Goal: Information Seeking & Learning: Learn about a topic

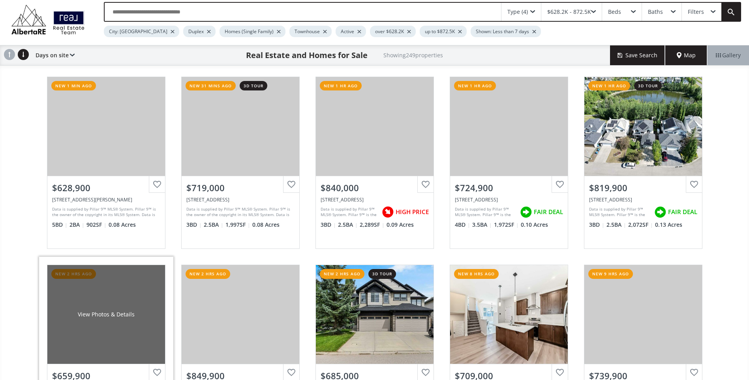
scroll to position [40, 0]
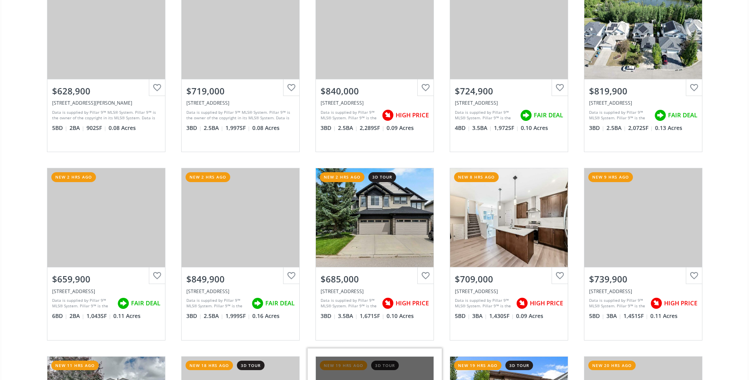
scroll to position [158, 0]
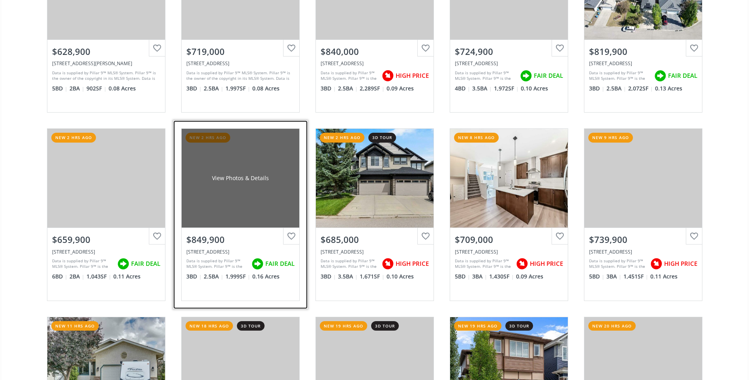
click at [228, 222] on div "View Photos & Details" at bounding box center [241, 178] width 118 height 99
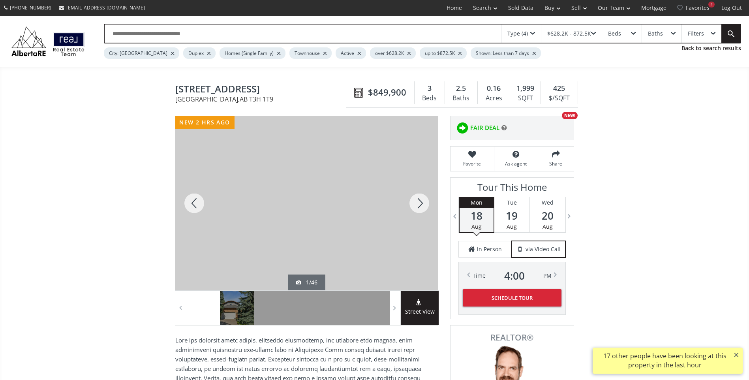
click at [416, 207] on div at bounding box center [420, 203] width 38 height 174
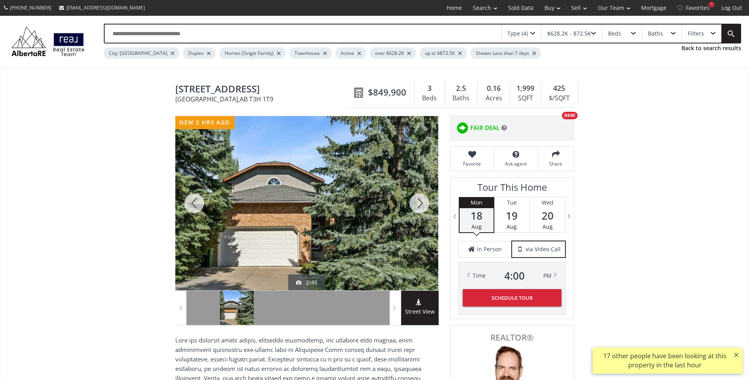
click at [417, 209] on div at bounding box center [420, 203] width 38 height 174
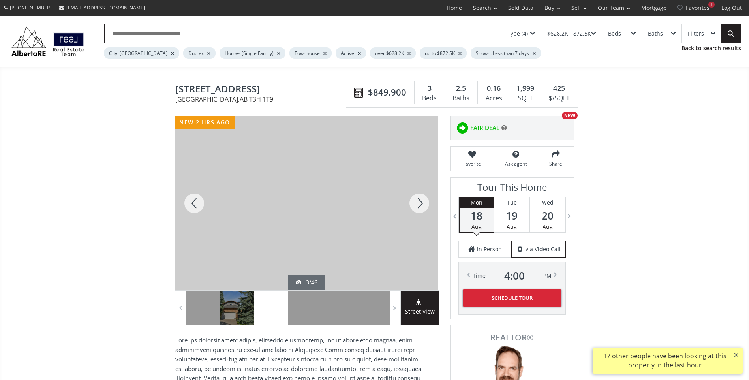
click at [417, 209] on div at bounding box center [420, 203] width 38 height 174
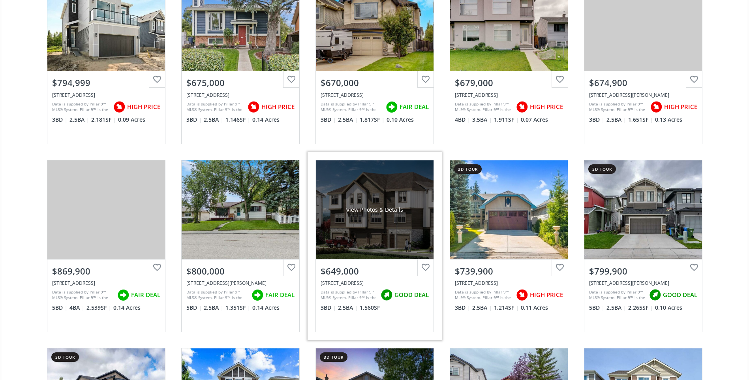
scroll to position [1264, 0]
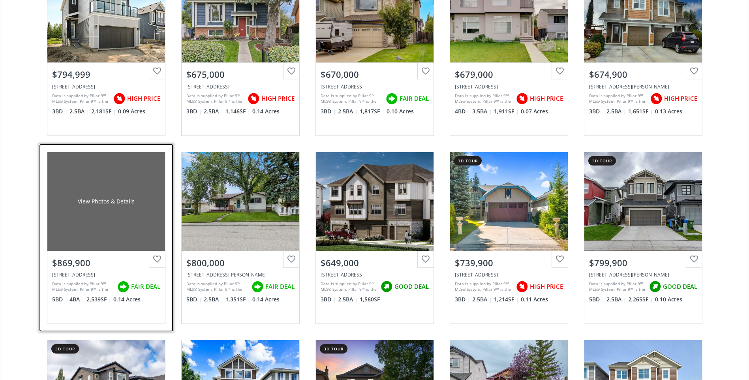
click at [93, 210] on div "View Photos & Details" at bounding box center [106, 201] width 118 height 99
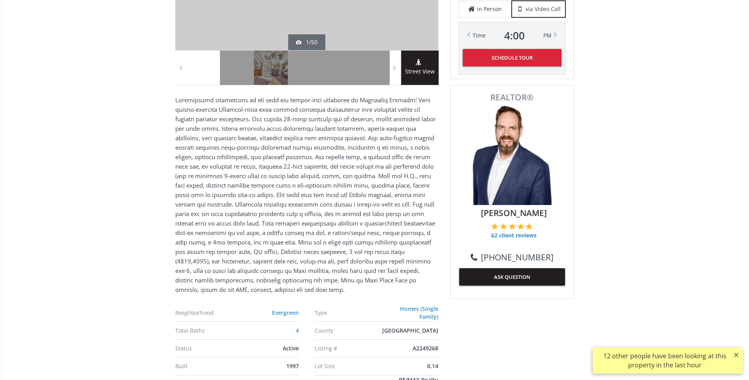
scroll to position [277, 0]
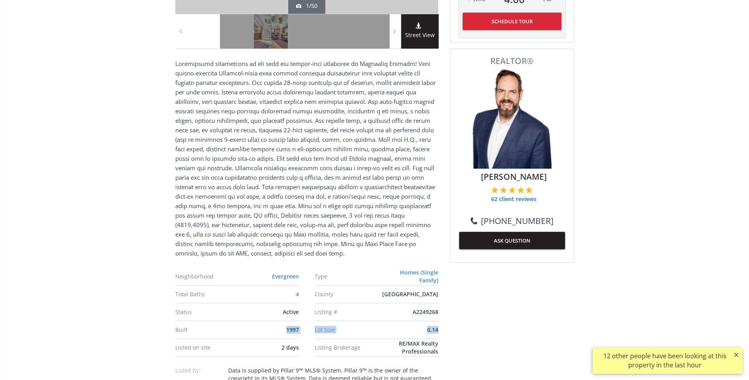
drag, startPoint x: 273, startPoint y: 331, endPoint x: 519, endPoint y: 321, distance: 245.5
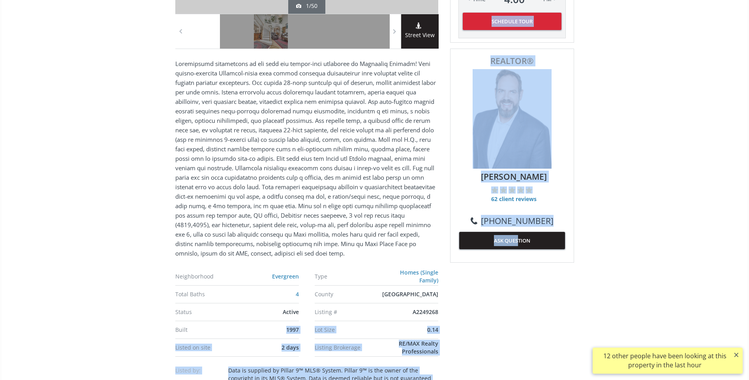
drag, startPoint x: 519, startPoint y: 321, endPoint x: 475, endPoint y: 322, distance: 43.9
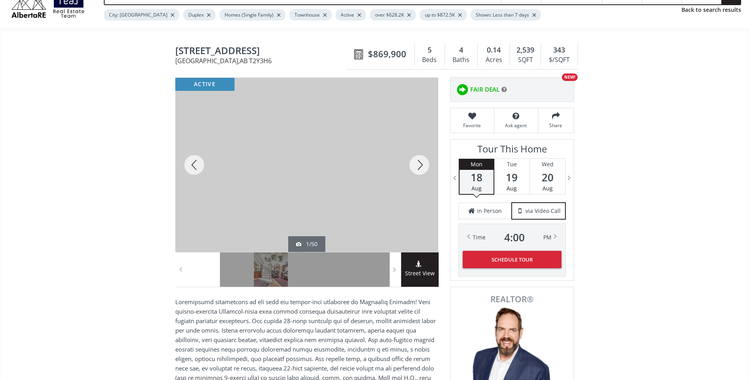
scroll to position [0, 0]
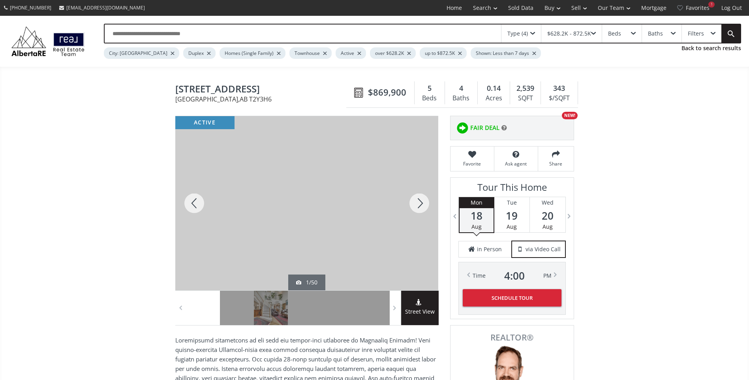
click at [361, 275] on div "1/50" at bounding box center [306, 283] width 263 height 16
click at [412, 205] on div at bounding box center [420, 203] width 38 height 174
click at [416, 208] on div at bounding box center [420, 203] width 38 height 174
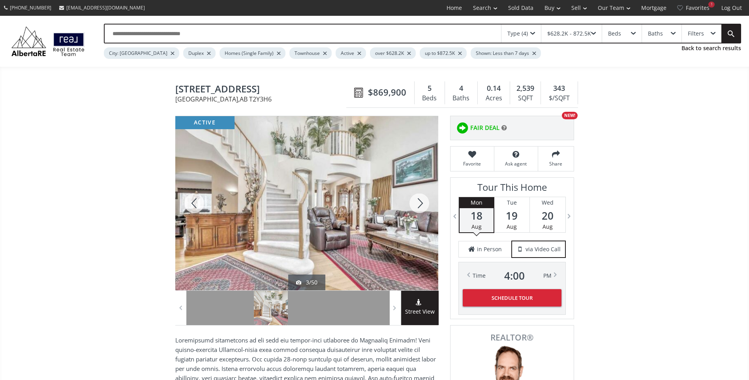
click at [195, 206] on div at bounding box center [194, 203] width 38 height 174
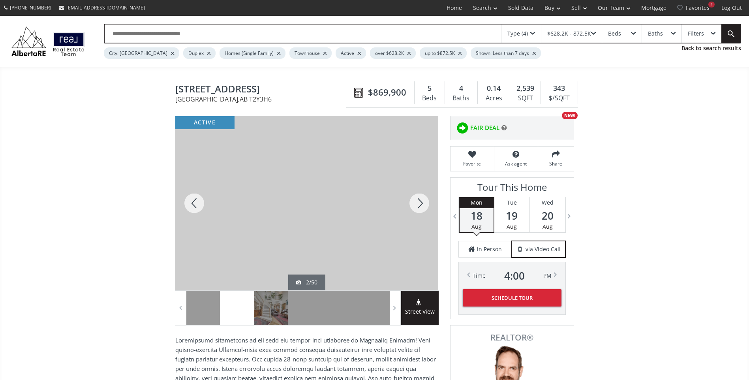
click at [425, 203] on div at bounding box center [420, 203] width 38 height 174
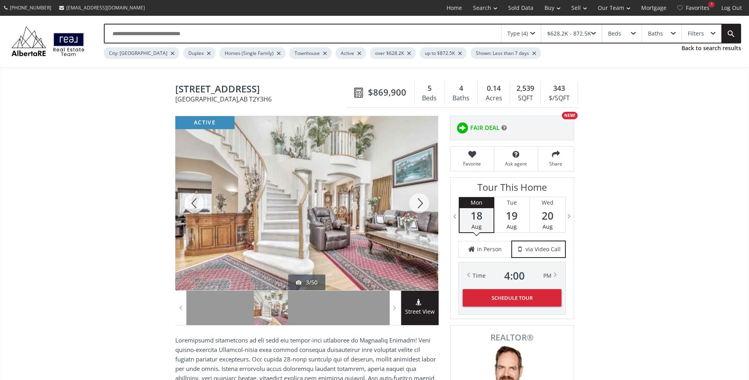
click at [420, 198] on div at bounding box center [420, 203] width 38 height 174
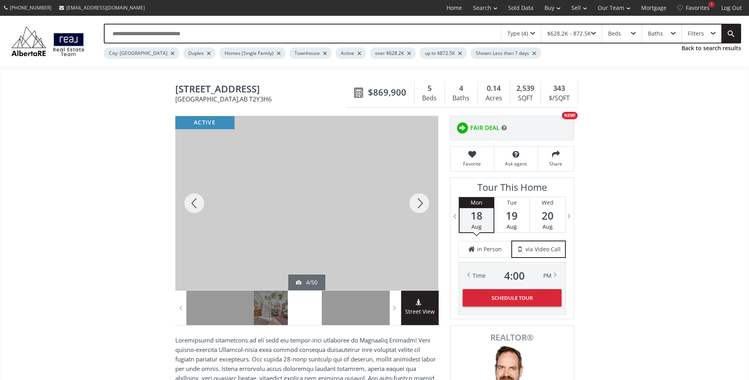
click at [422, 205] on div at bounding box center [420, 203] width 38 height 174
click at [412, 203] on div at bounding box center [420, 203] width 38 height 174
click at [417, 202] on div at bounding box center [420, 203] width 38 height 174
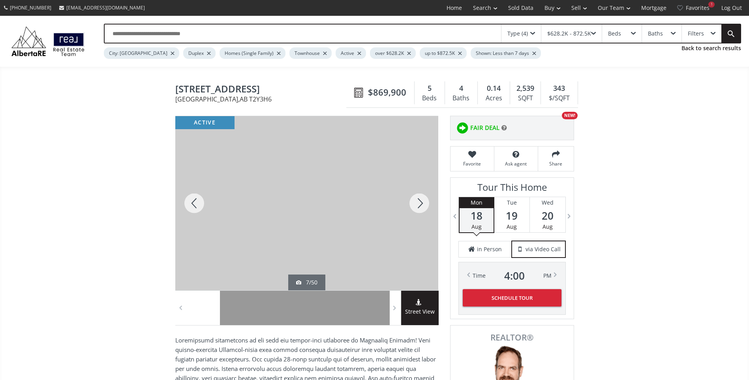
click at [420, 204] on div at bounding box center [420, 203] width 38 height 174
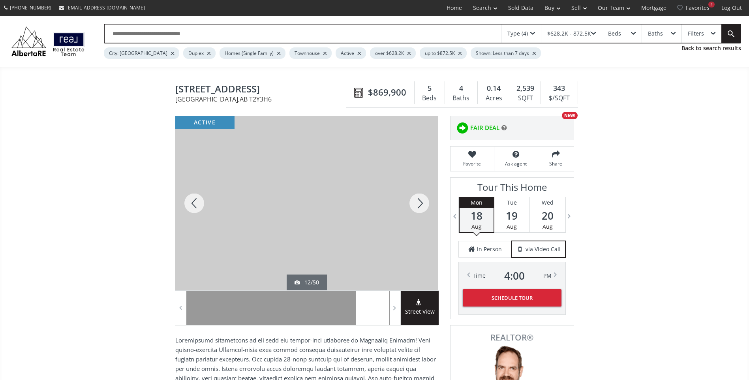
click at [420, 204] on div at bounding box center [420, 203] width 38 height 174
click at [420, 205] on div at bounding box center [420, 203] width 38 height 174
click at [194, 208] on div at bounding box center [194, 203] width 38 height 174
click at [414, 203] on div at bounding box center [420, 203] width 38 height 174
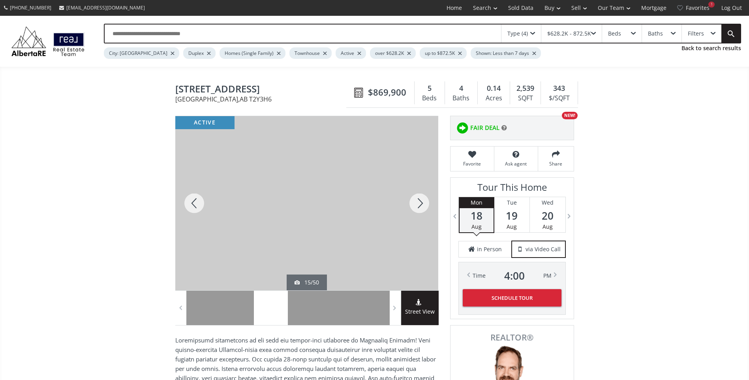
click at [415, 205] on div at bounding box center [420, 203] width 38 height 174
click at [420, 207] on div at bounding box center [420, 203] width 38 height 174
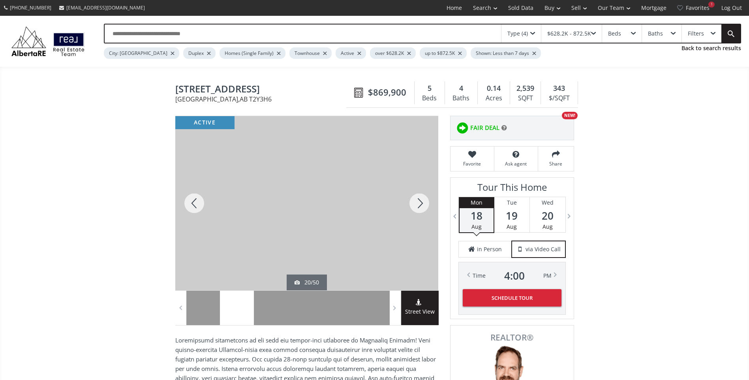
click at [420, 207] on div at bounding box center [420, 203] width 38 height 174
click at [422, 211] on div at bounding box center [420, 203] width 38 height 174
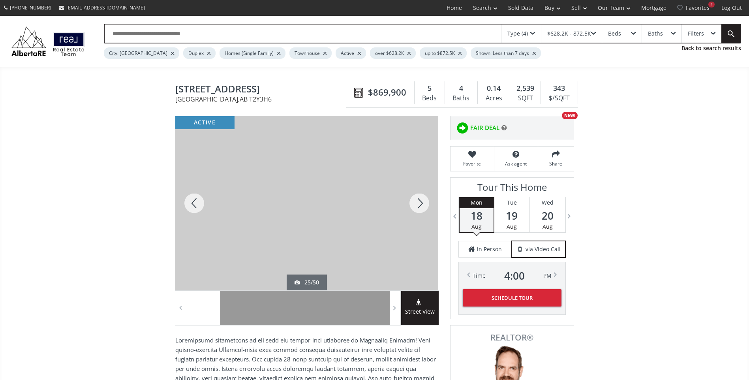
click at [422, 212] on div at bounding box center [420, 203] width 38 height 174
click at [422, 211] on div at bounding box center [420, 203] width 38 height 174
click at [420, 203] on div at bounding box center [420, 203] width 38 height 174
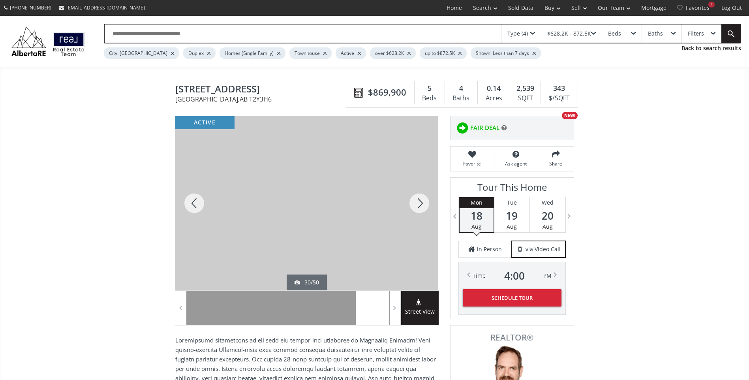
click at [420, 203] on div at bounding box center [420, 203] width 38 height 174
click at [417, 205] on div at bounding box center [420, 203] width 38 height 174
click at [416, 207] on div at bounding box center [420, 203] width 38 height 174
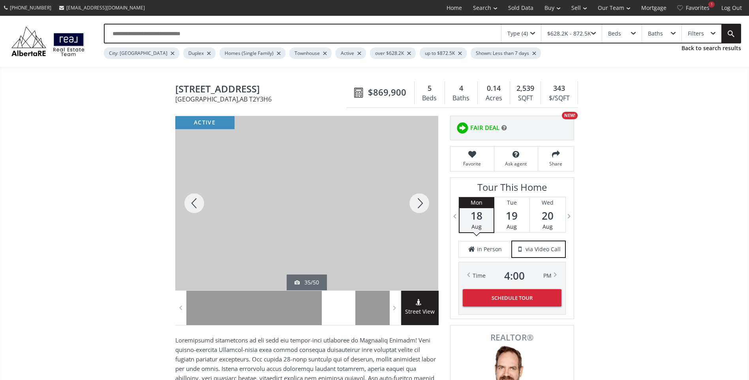
click at [416, 207] on div at bounding box center [420, 203] width 38 height 174
click at [416, 208] on div at bounding box center [420, 203] width 38 height 174
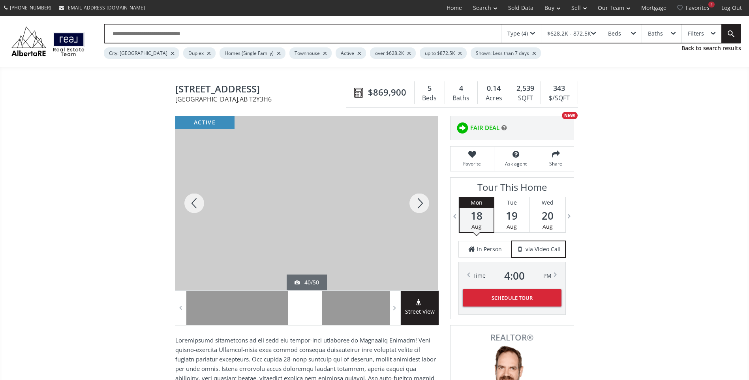
click at [416, 209] on div at bounding box center [420, 203] width 38 height 174
click at [188, 208] on div at bounding box center [194, 203] width 38 height 174
click at [422, 207] on div at bounding box center [420, 203] width 38 height 174
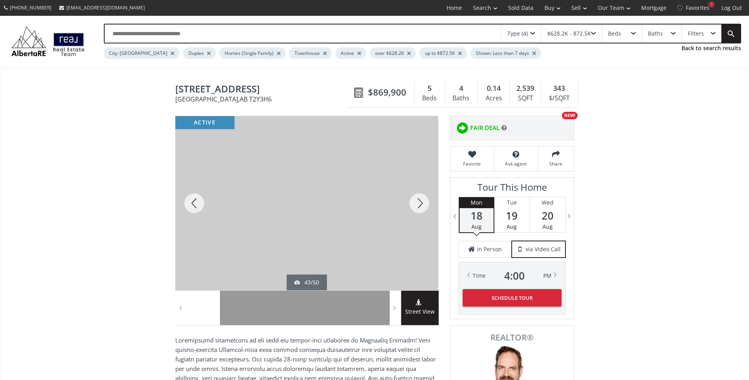
click at [422, 208] on div at bounding box center [420, 203] width 38 height 174
click at [422, 209] on div at bounding box center [420, 203] width 38 height 174
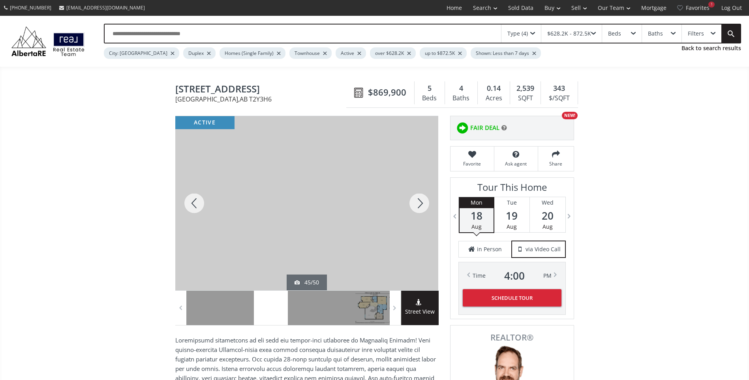
click at [421, 209] on div at bounding box center [420, 203] width 38 height 174
click at [414, 199] on div at bounding box center [420, 203] width 38 height 174
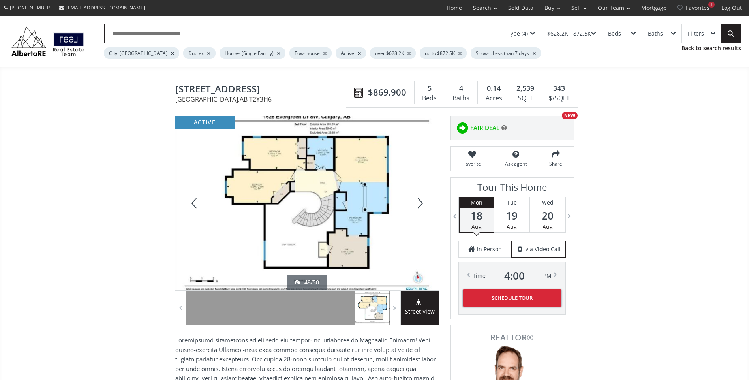
click at [420, 203] on div at bounding box center [420, 203] width 38 height 174
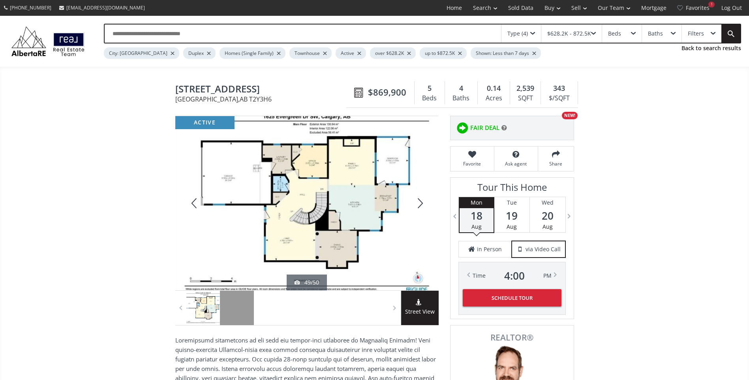
click at [420, 203] on div at bounding box center [420, 203] width 38 height 174
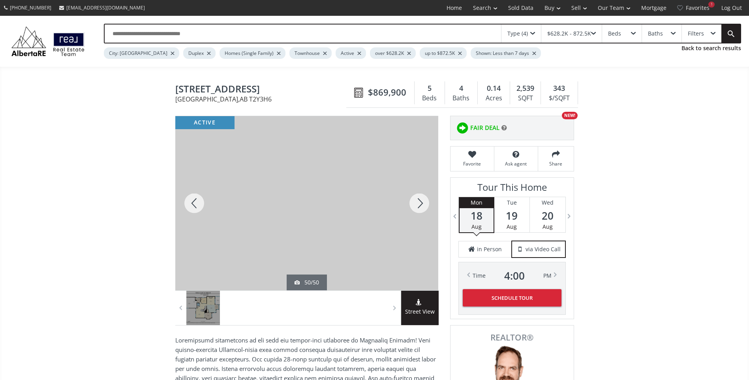
click at [420, 204] on div at bounding box center [420, 203] width 38 height 174
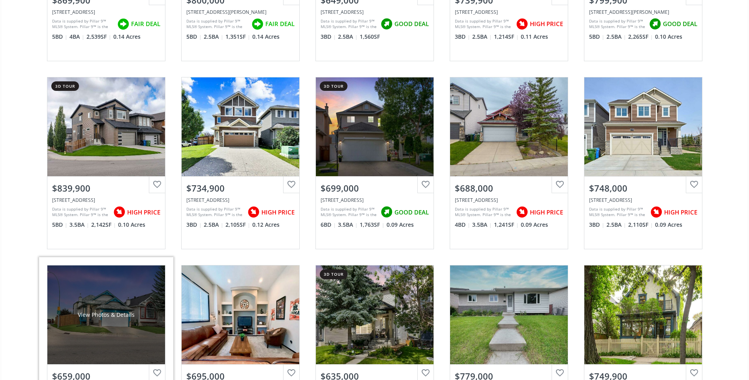
scroll to position [1541, 0]
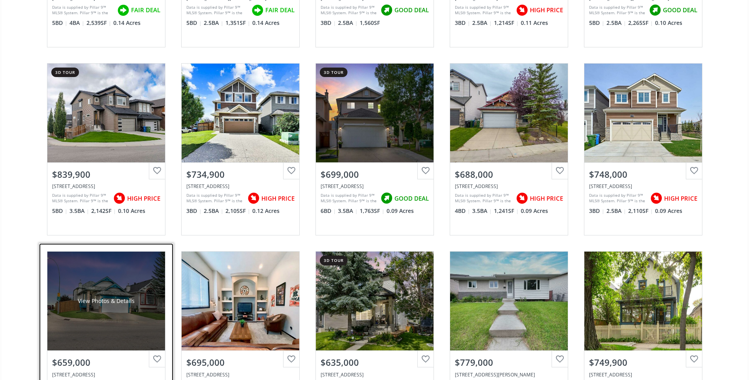
click at [72, 278] on div "View Photos & Details" at bounding box center [106, 301] width 118 height 99
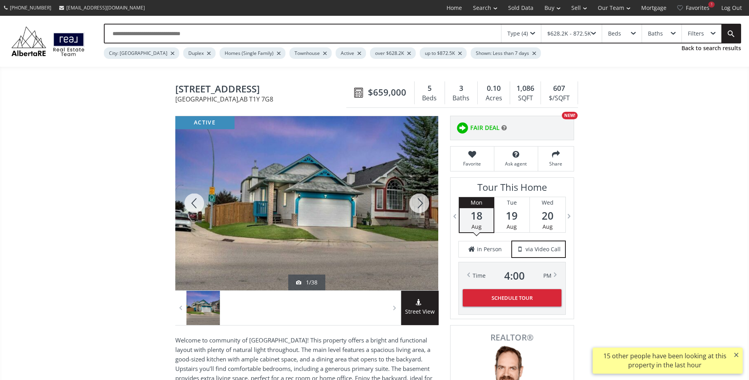
click at [293, 223] on div at bounding box center [306, 203] width 263 height 174
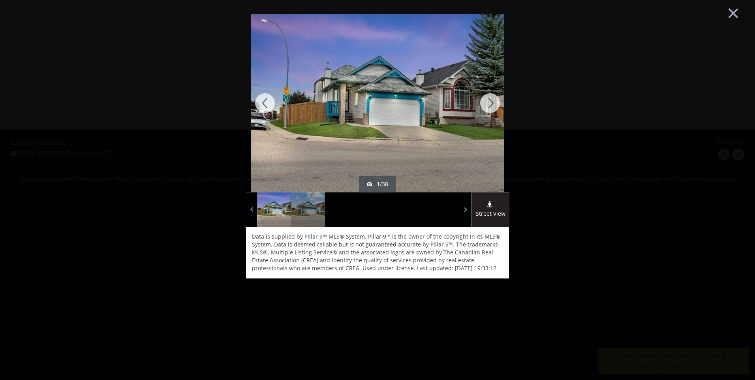
click at [484, 102] on div at bounding box center [490, 103] width 38 height 178
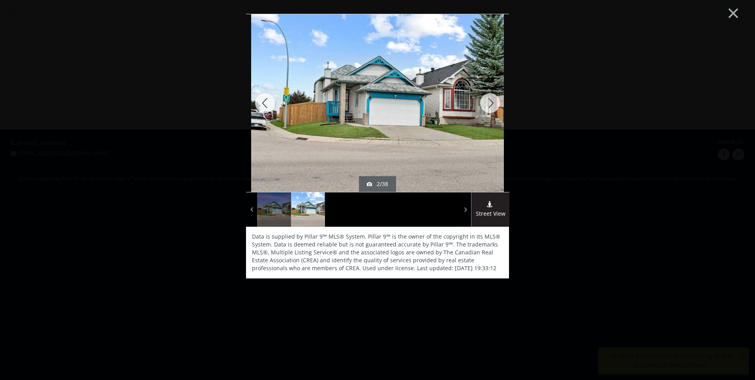
click at [484, 102] on div at bounding box center [490, 103] width 38 height 178
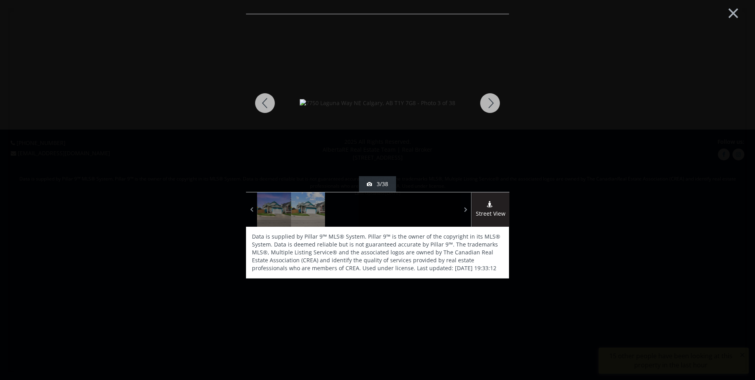
click at [485, 102] on div at bounding box center [490, 103] width 38 height 178
click at [486, 105] on div at bounding box center [490, 103] width 38 height 178
click at [487, 106] on div at bounding box center [490, 103] width 38 height 178
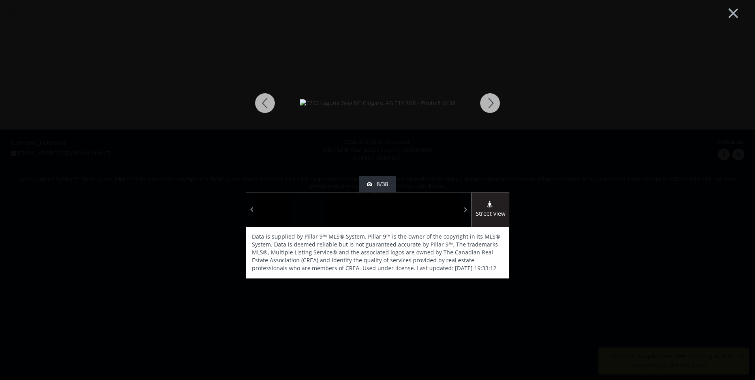
click at [487, 107] on div at bounding box center [490, 103] width 38 height 178
click at [728, 15] on button "×" at bounding box center [733, 12] width 43 height 32
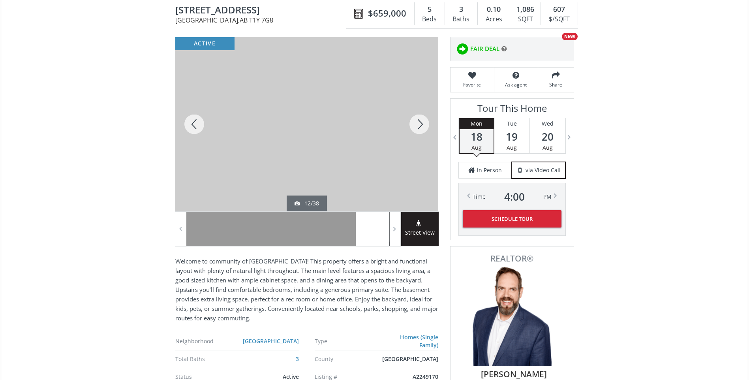
scroll to position [40, 0]
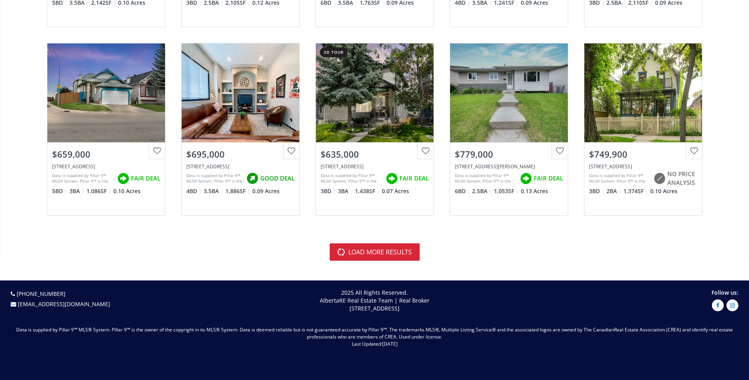
scroll to position [1778, 0]
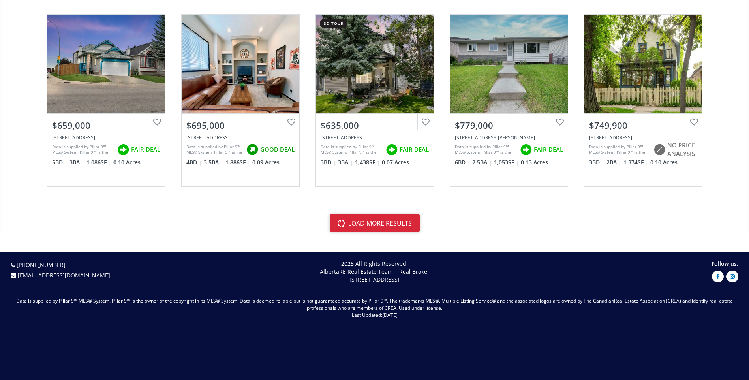
click at [357, 222] on button "load more results" at bounding box center [375, 223] width 90 height 17
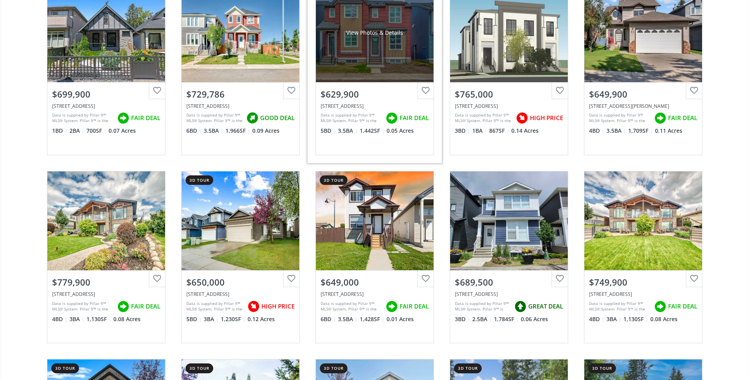
scroll to position [2015, 0]
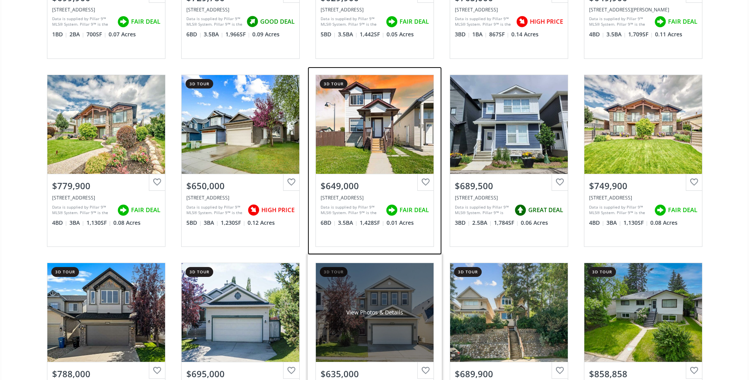
drag, startPoint x: 342, startPoint y: 233, endPoint x: 341, endPoint y: 241, distance: 7.5
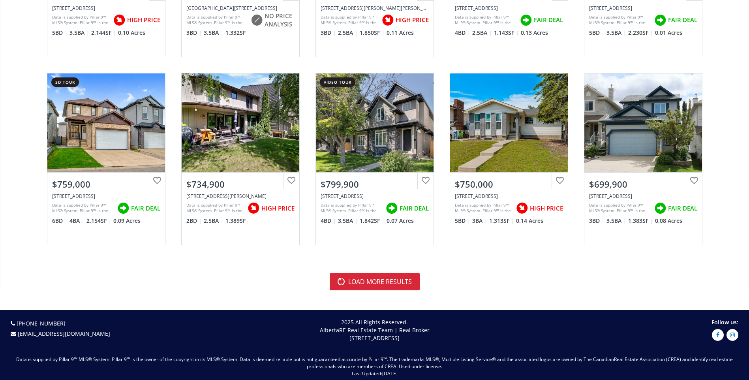
scroll to position [3595, 0]
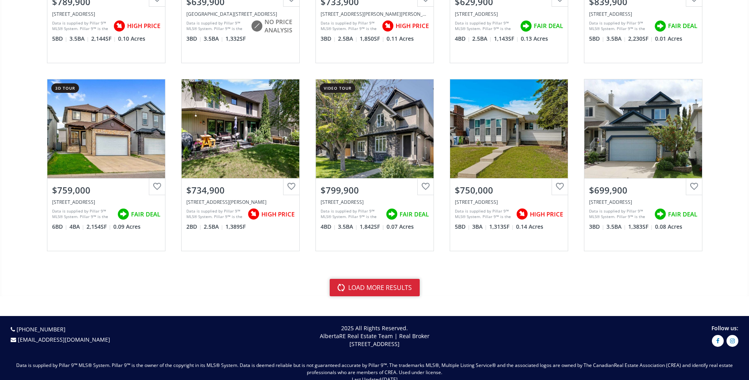
click at [360, 284] on button "load more results" at bounding box center [375, 287] width 90 height 17
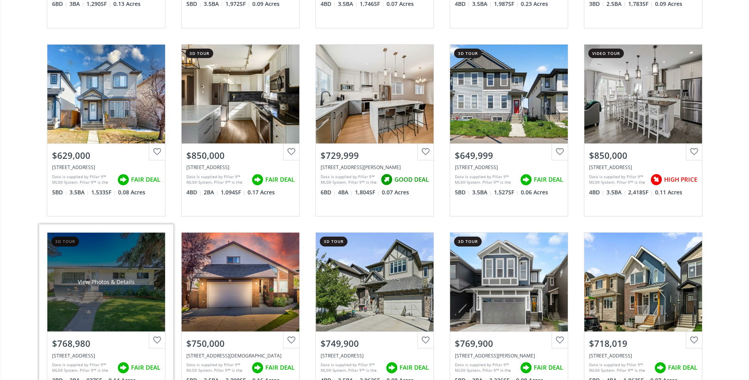
scroll to position [4740, 0]
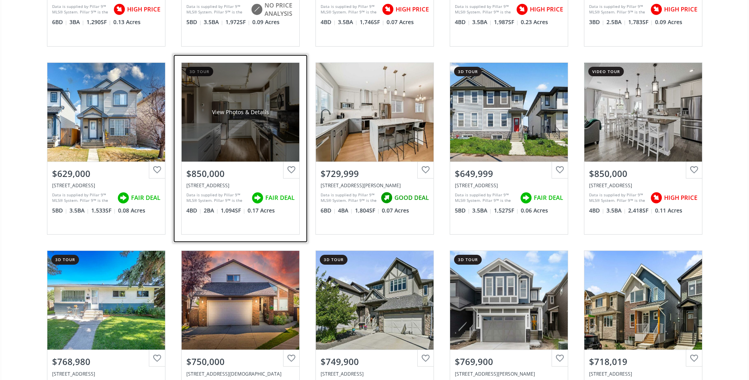
click at [255, 113] on div "View Photos & Details" at bounding box center [240, 112] width 57 height 8
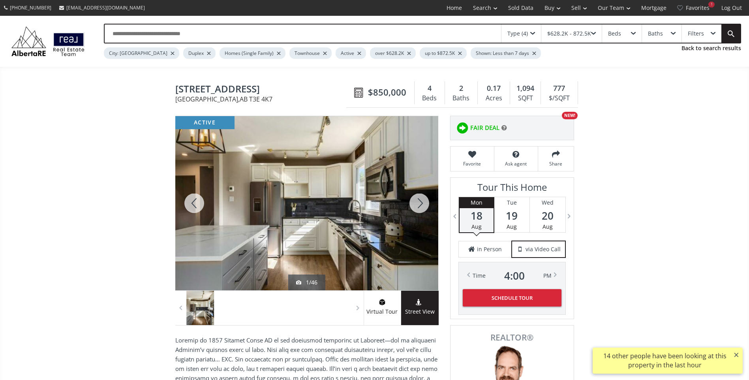
click at [417, 205] on div at bounding box center [420, 203] width 38 height 174
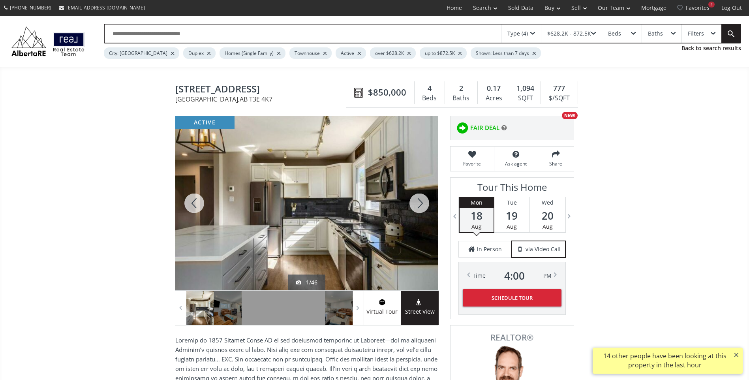
click at [417, 205] on div at bounding box center [420, 203] width 38 height 174
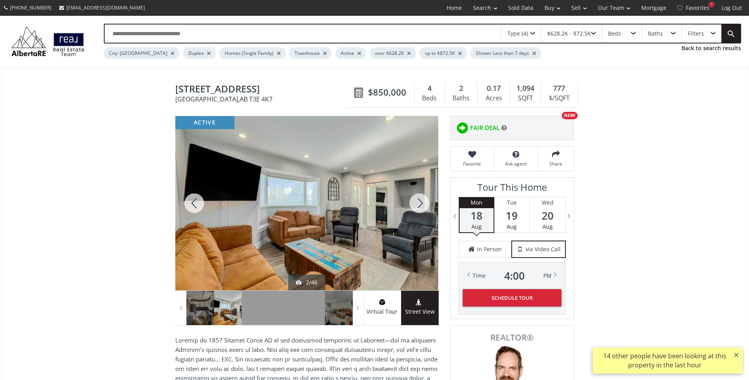
click at [416, 205] on div at bounding box center [420, 203] width 38 height 174
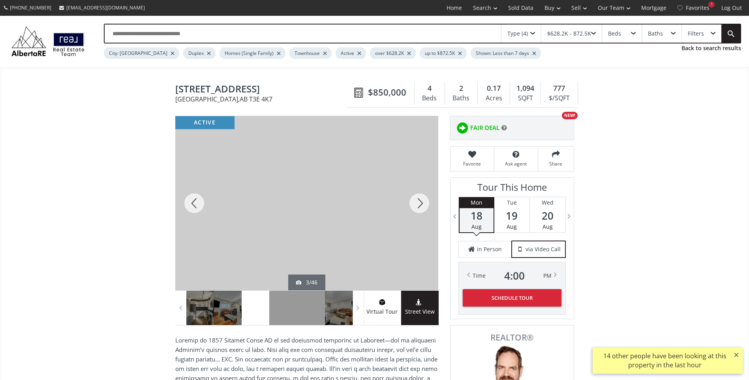
click at [416, 205] on div at bounding box center [420, 203] width 38 height 174
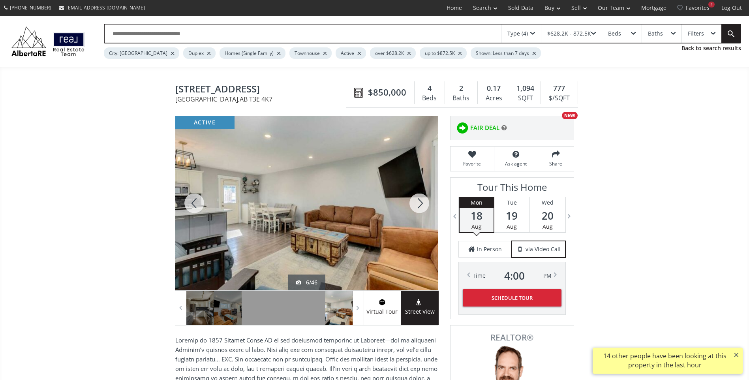
click at [416, 205] on div at bounding box center [420, 203] width 38 height 174
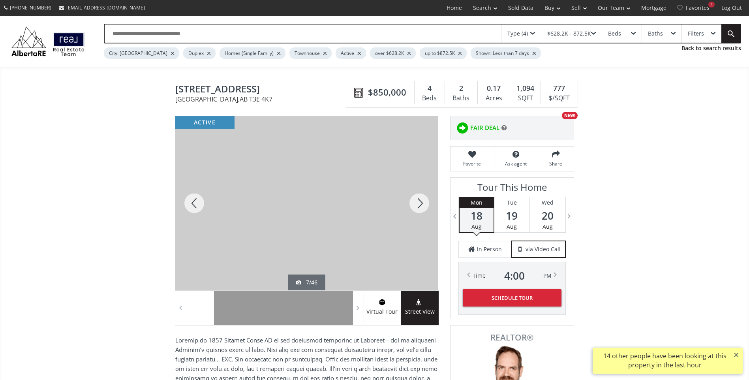
click at [416, 205] on div at bounding box center [420, 203] width 38 height 174
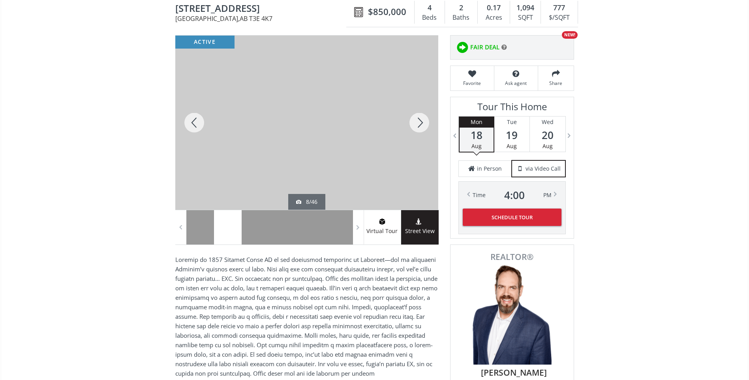
scroll to position [158, 0]
